Goal: Task Accomplishment & Management: Complete application form

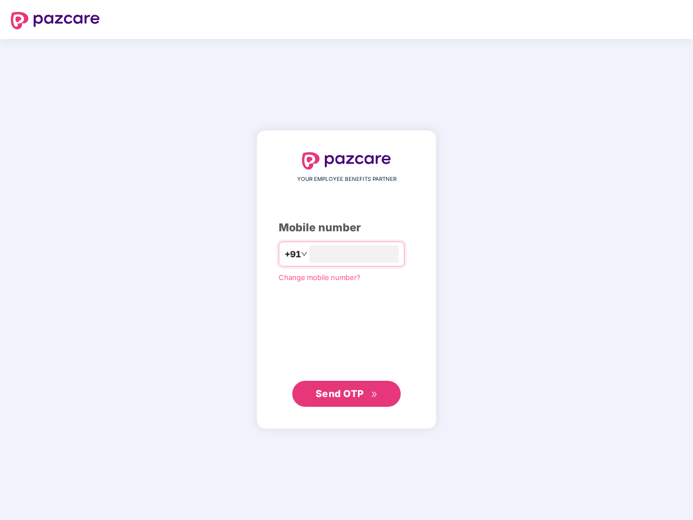
click at [346, 260] on input "number" at bounding box center [354, 254] width 89 height 17
click at [55, 21] on img at bounding box center [55, 20] width 89 height 17
click at [285, 254] on span "+91" at bounding box center [293, 255] width 16 height 14
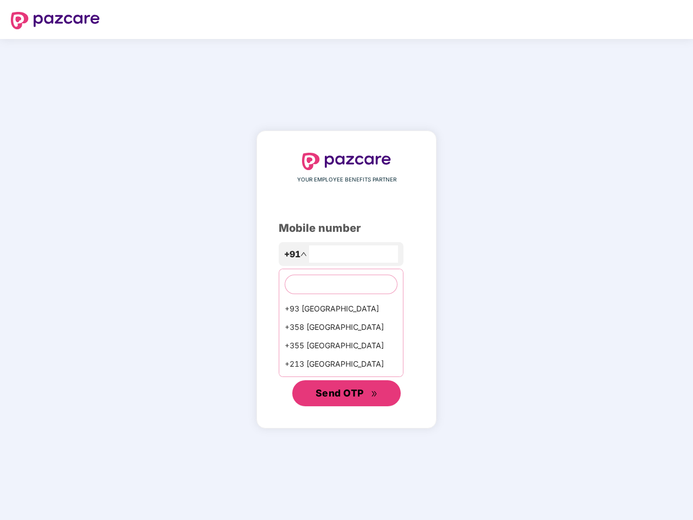
click at [346, 394] on span "Send OTP" at bounding box center [340, 393] width 48 height 11
